Goal: Transaction & Acquisition: Purchase product/service

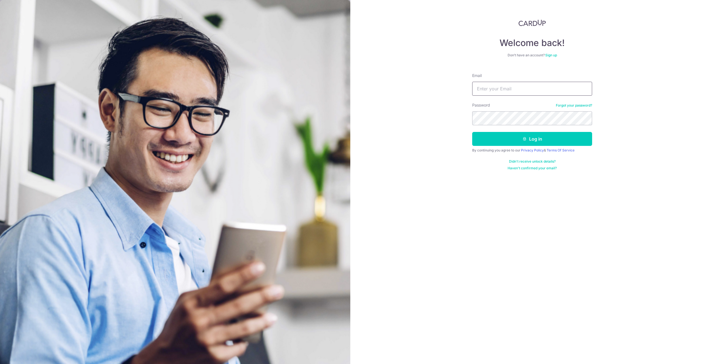
click at [500, 92] on input "Email" at bounding box center [532, 89] width 120 height 14
type input "[PERSON_NAME][EMAIL_ADDRESS][DOMAIN_NAME]"
click at [472, 132] on button "Log in" at bounding box center [532, 139] width 120 height 14
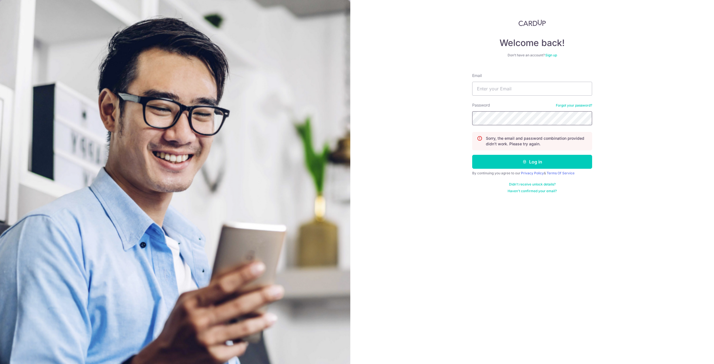
click at [472, 155] on button "Log in" at bounding box center [532, 162] width 120 height 14
click at [513, 88] on input "Email" at bounding box center [532, 89] width 120 height 14
type input "[PERSON_NAME][EMAIL_ADDRESS][DOMAIN_NAME]"
click at [433, 120] on div "Welcome back! Don’t have an account? Sign up Email terenceeng@hotmail.com Passw…" at bounding box center [533, 182] width 364 height 364
click at [472, 155] on button "Log in" at bounding box center [532, 162] width 120 height 14
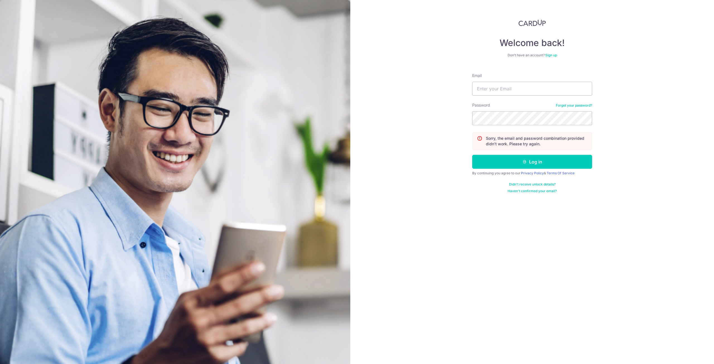
click at [576, 106] on link "Forgot your password?" at bounding box center [574, 105] width 36 height 4
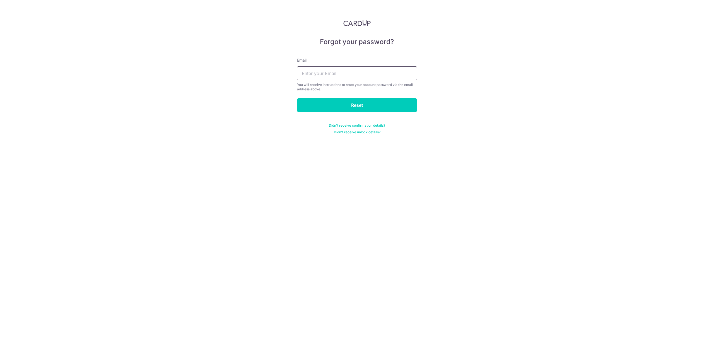
drag, startPoint x: 346, startPoint y: 74, endPoint x: 350, endPoint y: 73, distance: 3.9
click at [346, 74] on input "text" at bounding box center [357, 73] width 120 height 14
type input "[PERSON_NAME][EMAIL_ADDRESS][DOMAIN_NAME]"
click at [344, 107] on input "Reset" at bounding box center [357, 105] width 120 height 14
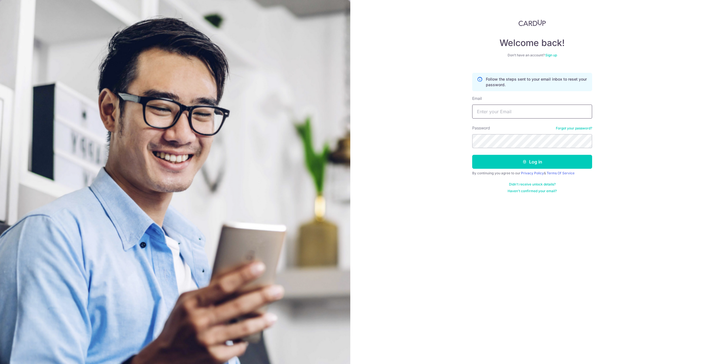
click at [507, 112] on input "Email" at bounding box center [532, 112] width 120 height 14
type input "[PERSON_NAME][EMAIL_ADDRESS][DOMAIN_NAME]"
click at [506, 160] on button "Log in" at bounding box center [532, 162] width 120 height 14
click at [503, 91] on input "Email" at bounding box center [532, 89] width 120 height 14
type input "[PERSON_NAME][EMAIL_ADDRESS][DOMAIN_NAME]"
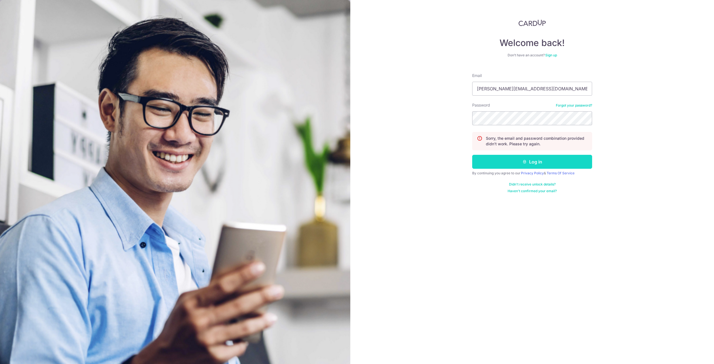
click at [521, 161] on button "Log in" at bounding box center [532, 162] width 120 height 14
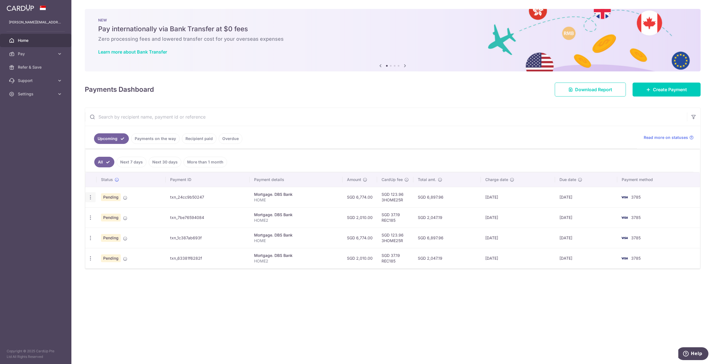
click at [91, 195] on icon "button" at bounding box center [91, 198] width 6 height 6
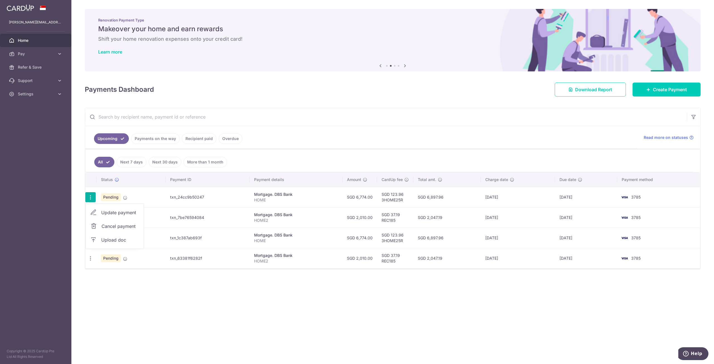
click at [115, 226] on span "Cancel payment" at bounding box center [120, 226] width 37 height 7
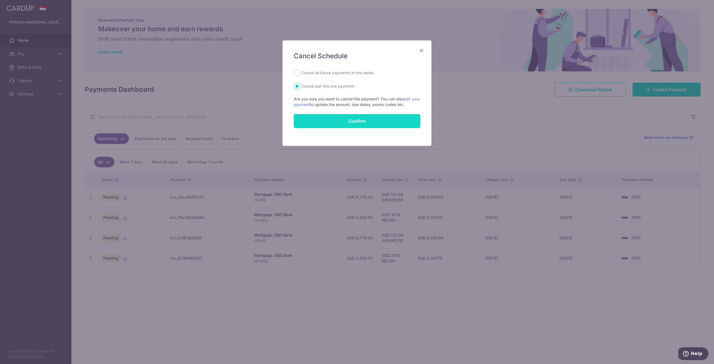
click at [326, 122] on button "Confirm" at bounding box center [357, 121] width 127 height 14
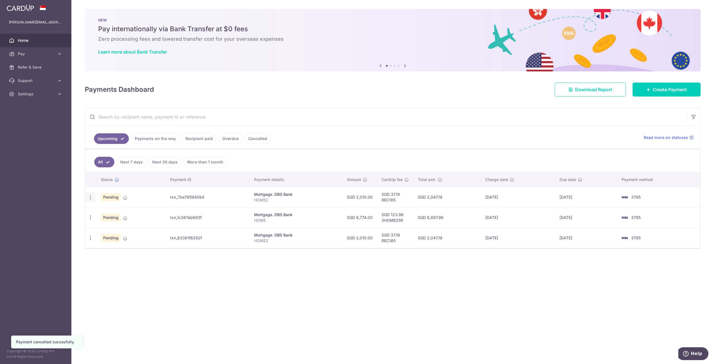
click at [92, 197] on icon "button" at bounding box center [91, 198] width 6 height 6
click at [114, 226] on span "Cancel payment" at bounding box center [120, 226] width 37 height 7
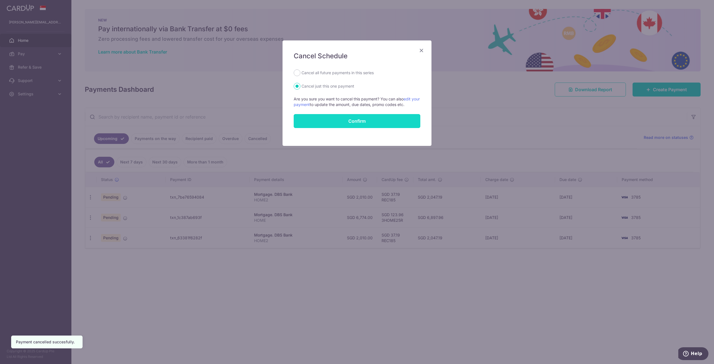
click at [325, 122] on button "Confirm" at bounding box center [357, 121] width 127 height 14
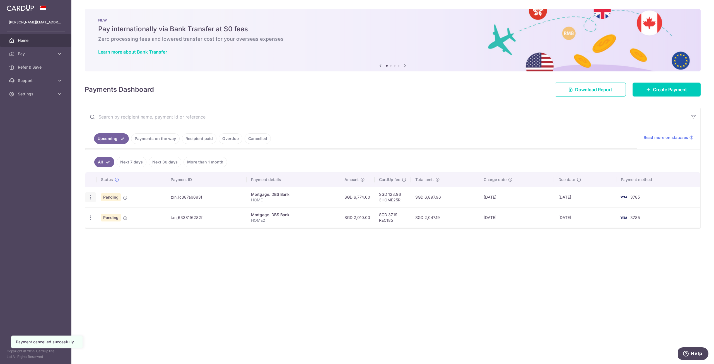
click at [89, 198] on icon "button" at bounding box center [91, 198] width 6 height 6
click at [113, 229] on link "Cancel payment" at bounding box center [115, 226] width 58 height 14
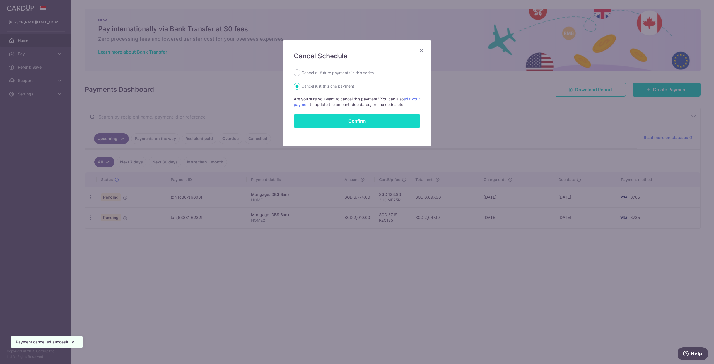
click at [352, 124] on button "Confirm" at bounding box center [357, 121] width 127 height 14
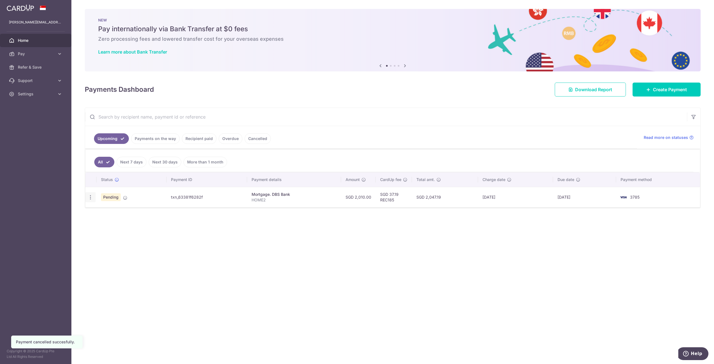
click at [89, 198] on icon "button" at bounding box center [91, 198] width 6 height 6
click at [117, 224] on span "Cancel payment" at bounding box center [120, 226] width 37 height 7
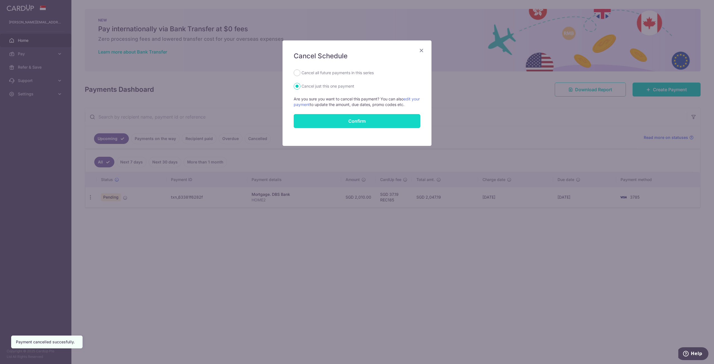
click at [323, 120] on button "Confirm" at bounding box center [357, 121] width 127 height 14
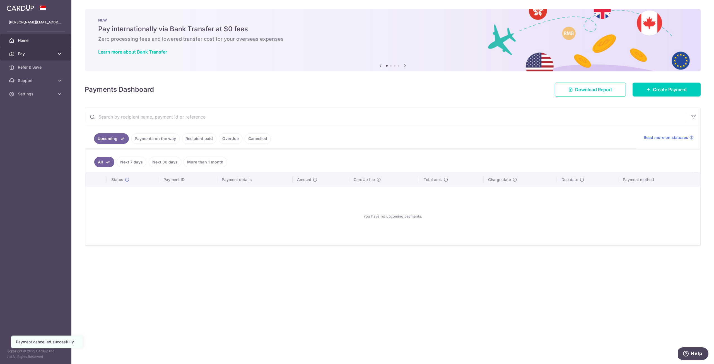
click at [34, 55] on span "Pay" at bounding box center [36, 54] width 37 height 6
click at [32, 81] on span "Recipients" at bounding box center [36, 81] width 37 height 6
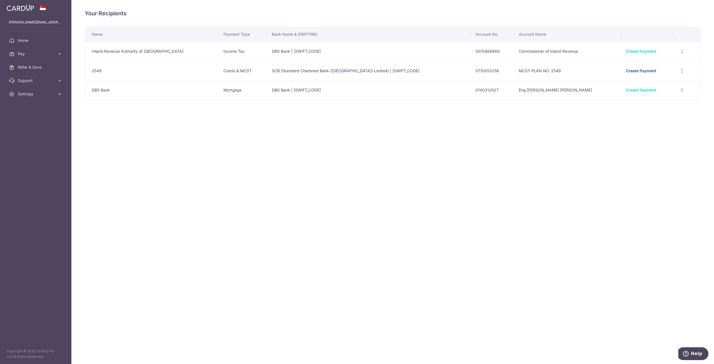
click at [630, 68] on link "Create Payment" at bounding box center [641, 70] width 30 height 5
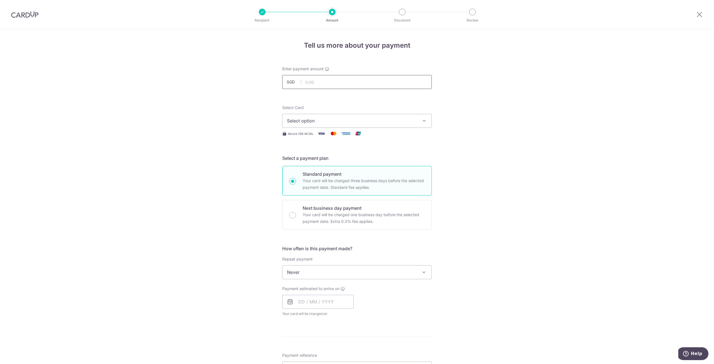
click at [333, 87] on input "text" at bounding box center [357, 82] width 150 height 14
type input "1,451.88"
click at [326, 121] on span "Select option" at bounding box center [352, 120] width 130 height 7
drag, startPoint x: 320, startPoint y: 176, endPoint x: 381, endPoint y: 159, distance: 63.8
click at [320, 176] on span "**** 3785" at bounding box center [357, 174] width 140 height 7
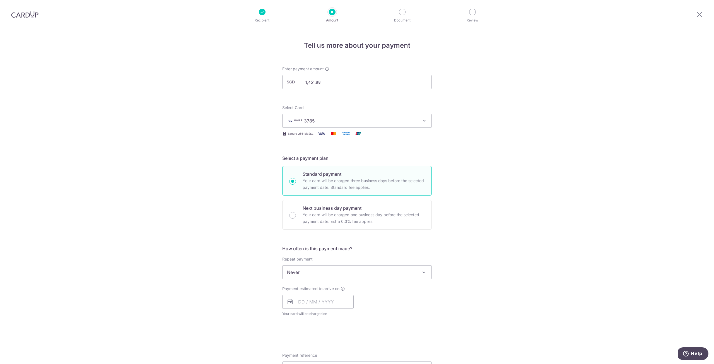
click at [484, 179] on div "Tell us more about your payment Enter payment amount SGD 1,451.88 1451.88 Selec…" at bounding box center [357, 281] width 714 height 505
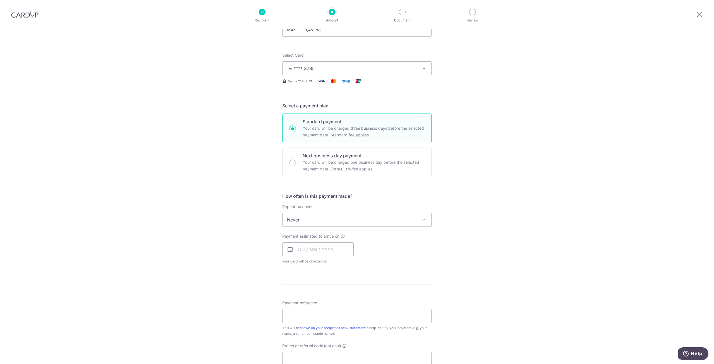
scroll to position [56, 0]
click at [297, 245] on input "text" at bounding box center [317, 246] width 71 height 14
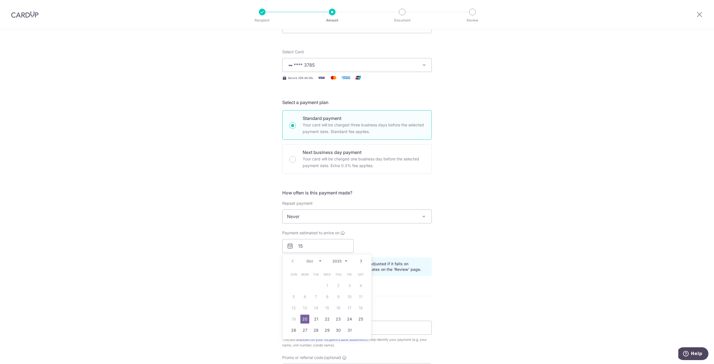
click at [303, 318] on link "20" at bounding box center [305, 319] width 9 height 9
click at [306, 244] on input "15" at bounding box center [317, 246] width 71 height 14
click at [303, 319] on link "20" at bounding box center [305, 319] width 9 height 9
type input "20/10/2025"
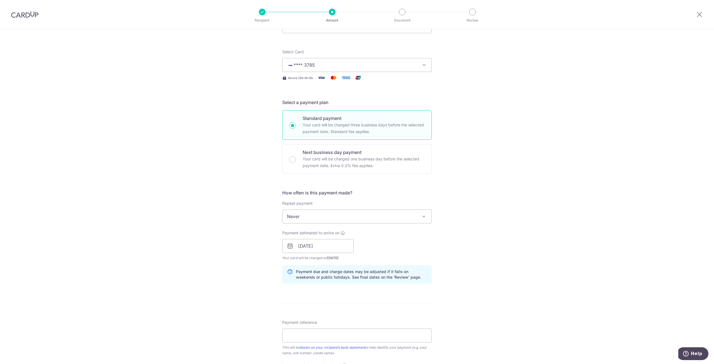
click at [539, 185] on div "Tell us more about your payment Enter payment amount SGD 1,451.88 1451.88 Selec…" at bounding box center [357, 237] width 714 height 528
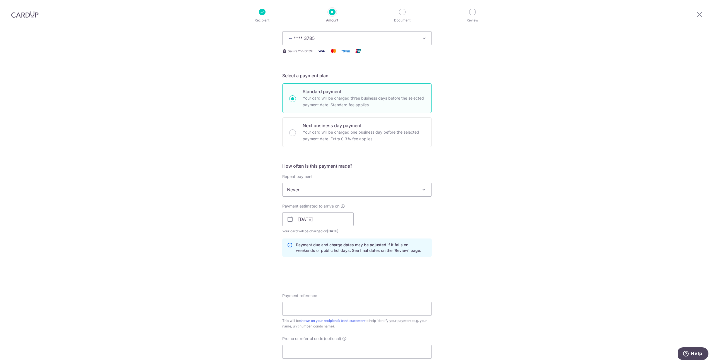
scroll to position [84, 0]
click at [357, 303] on input "Payment reference" at bounding box center [357, 308] width 150 height 14
type input "Blk 250905"
click at [508, 202] on div "Tell us more about your payment Enter payment amount SGD 1,451.88 1451.88 Selec…" at bounding box center [357, 210] width 714 height 528
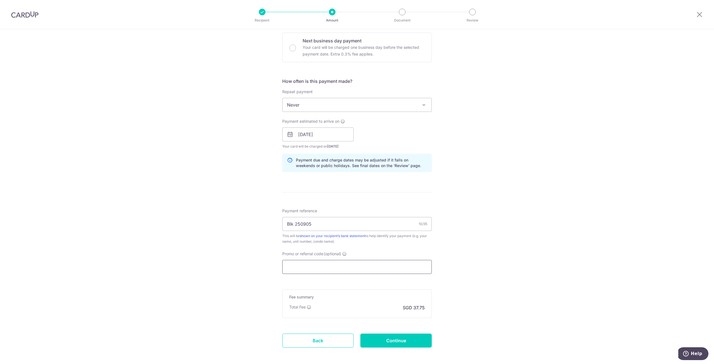
click at [304, 274] on form "Enter payment amount SGD 1,451.88 1451.88 Select Card **** 3785 Add credit card…" at bounding box center [357, 131] width 150 height 465
click at [305, 269] on input "Promo or referral code (optional)" at bounding box center [357, 267] width 150 height 14
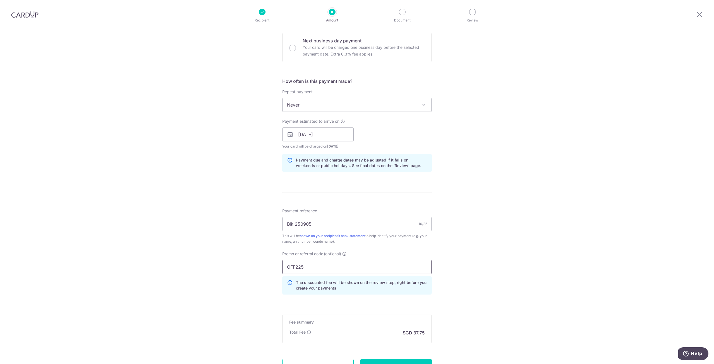
type input "OFF225"
click at [526, 214] on div "Tell us more about your payment Enter payment amount SGD 1,451.88 1451.88 Selec…" at bounding box center [357, 138] width 714 height 553
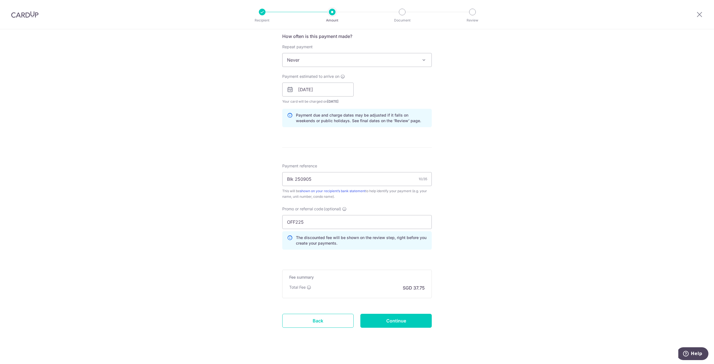
scroll to position [216, 0]
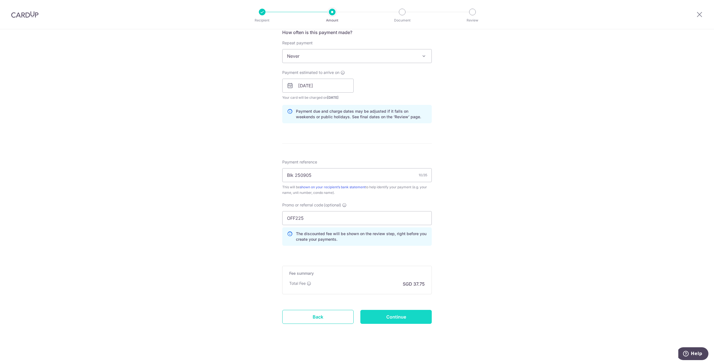
click at [408, 314] on input "Continue" at bounding box center [396, 317] width 71 height 14
